Goal: Check status: Check status

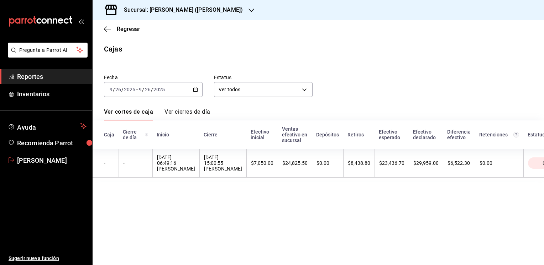
scroll to position [0, 41]
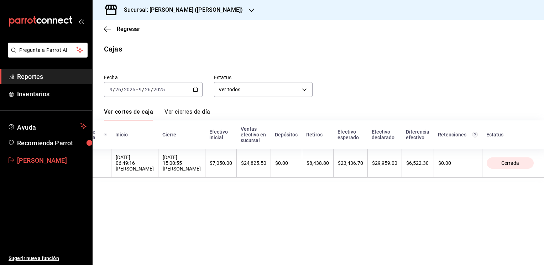
drag, startPoint x: 0, startPoint y: 0, endPoint x: 23, endPoint y: 157, distance: 158.9
click at [23, 157] on span "[PERSON_NAME]" at bounding box center [51, 161] width 69 height 10
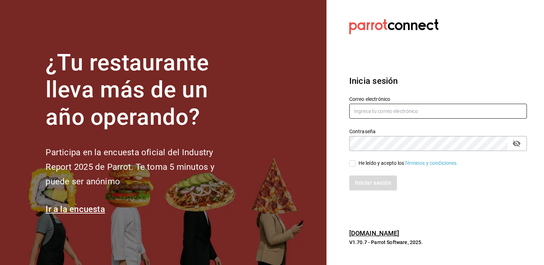
type input "jmario.caballero@hotmail.com"
click at [351, 165] on input "He leído y acepto los Términos y condiciones." at bounding box center [352, 163] width 6 height 6
checkbox input "true"
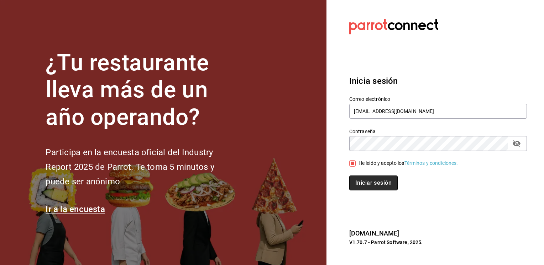
click at [358, 185] on button "Iniciar sesión" at bounding box center [373, 183] width 48 height 15
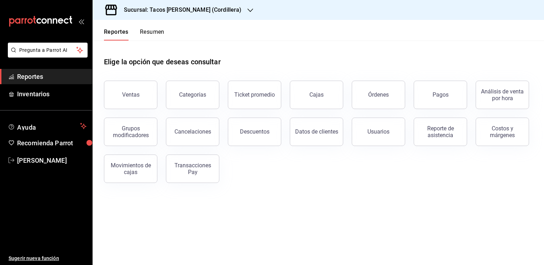
click at [247, 10] on icon "button" at bounding box center [250, 11] width 6 height 4
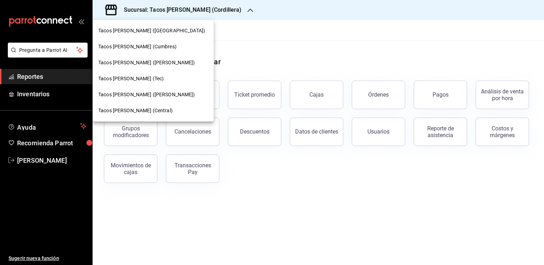
click at [158, 62] on span "Tacos [PERSON_NAME] ([PERSON_NAME])" at bounding box center [146, 62] width 97 height 7
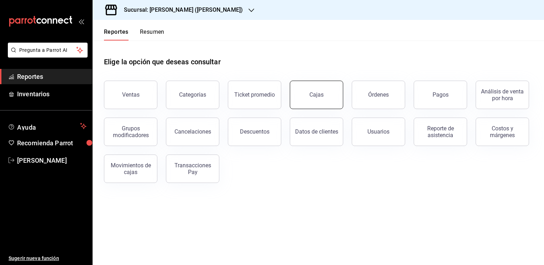
click at [315, 99] on link "Cajas" at bounding box center [316, 95] width 53 height 28
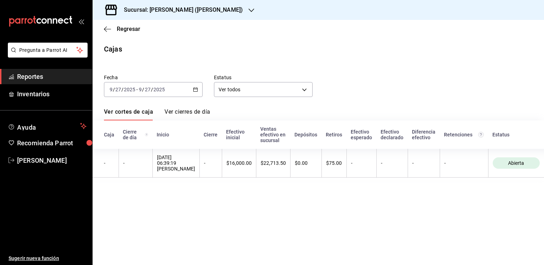
click at [197, 90] on \(Stroke\) "button" at bounding box center [195, 90] width 4 height 4
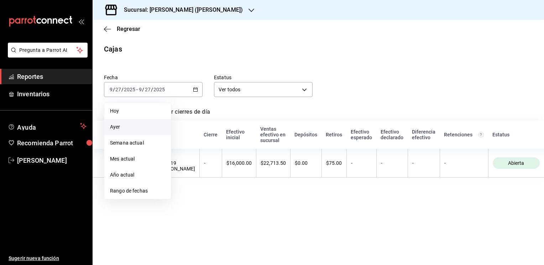
click at [122, 126] on span "Ayer" at bounding box center [137, 126] width 55 height 7
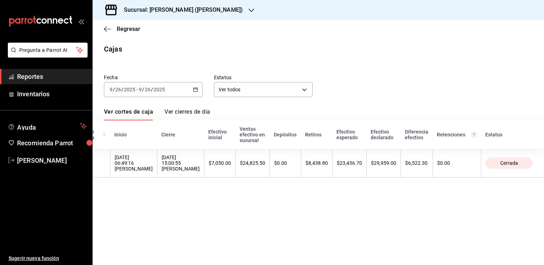
scroll to position [0, 94]
click at [110, 30] on icon "button" at bounding box center [107, 29] width 7 height 6
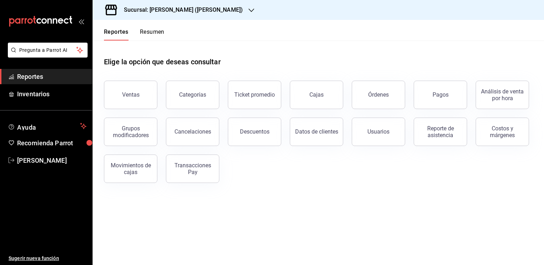
click at [159, 34] on button "Resumen" at bounding box center [152, 34] width 25 height 12
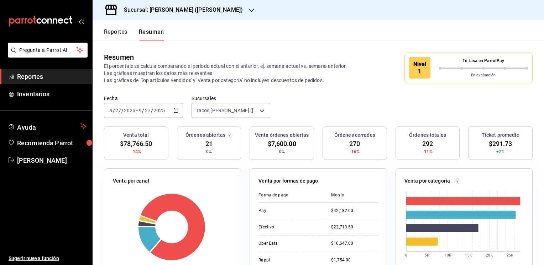
click at [176, 111] on icon "button" at bounding box center [175, 110] width 5 height 5
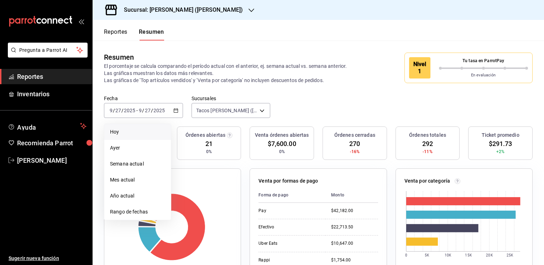
click at [119, 130] on span "Hoy" at bounding box center [137, 131] width 55 height 7
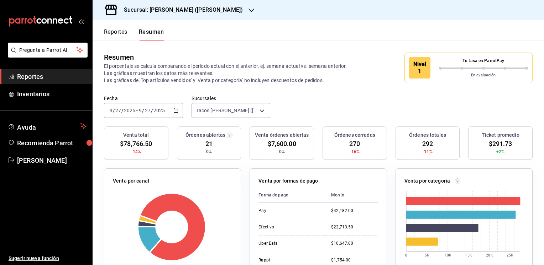
click at [248, 12] on icon "button" at bounding box center [251, 10] width 6 height 6
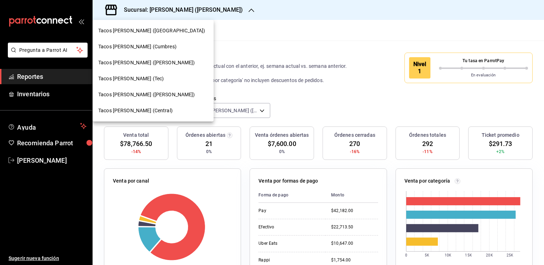
click at [137, 93] on span "Tacos [PERSON_NAME] ([PERSON_NAME])" at bounding box center [146, 94] width 97 height 7
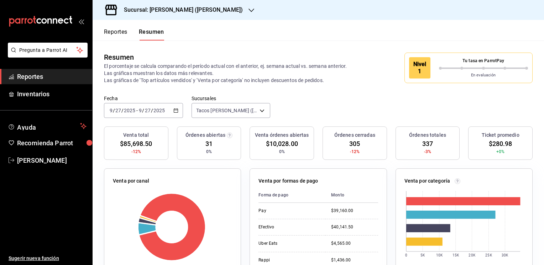
click at [248, 9] on icon "button" at bounding box center [251, 10] width 6 height 6
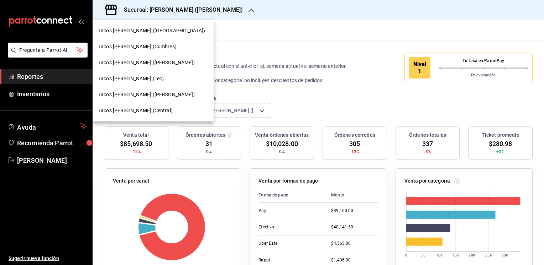
click at [149, 62] on span "Tacos [PERSON_NAME] ([PERSON_NAME])" at bounding box center [146, 62] width 97 height 7
